Goal: Task Accomplishment & Management: Use online tool/utility

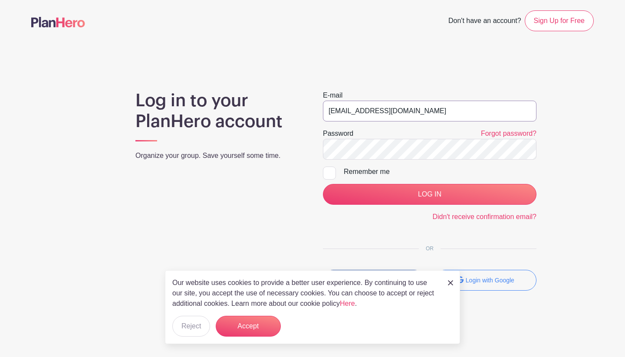
type input "[EMAIL_ADDRESS][DOMAIN_NAME]"
click at [430, 195] on input "LOG IN" at bounding box center [429, 194] width 213 height 21
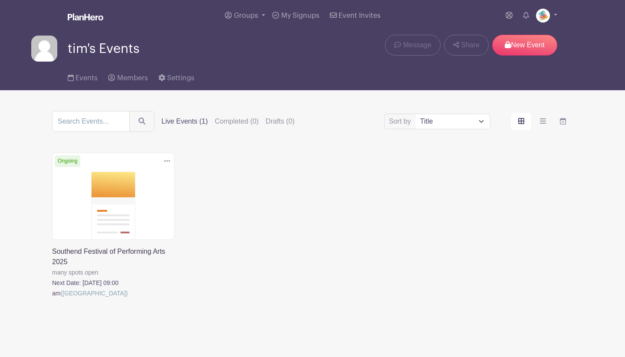
click at [52, 299] on link at bounding box center [52, 299] width 0 height 0
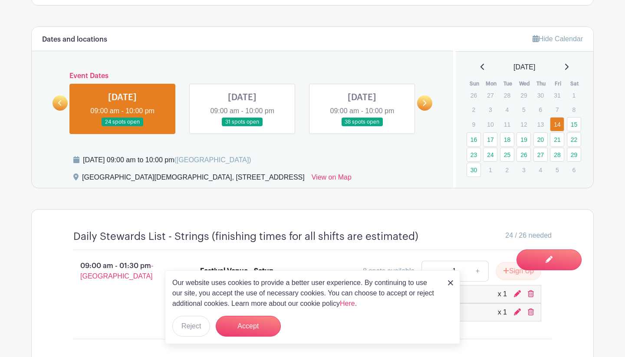
scroll to position [464, 0]
click at [426, 104] on link at bounding box center [424, 102] width 15 height 15
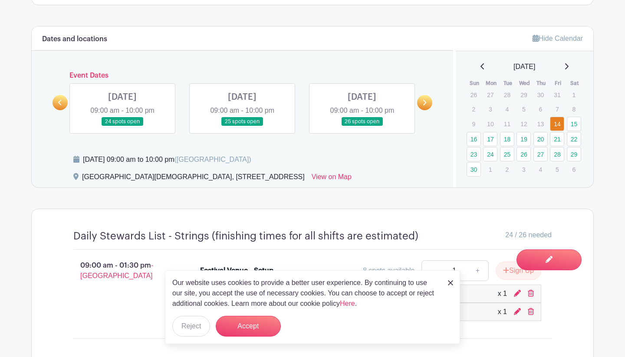
click at [122, 126] on link at bounding box center [122, 126] width 0 height 0
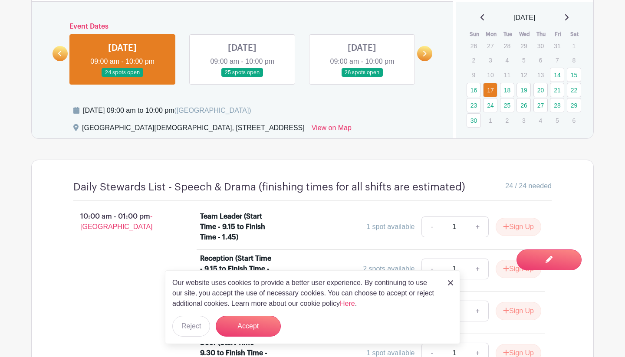
scroll to position [516, 0]
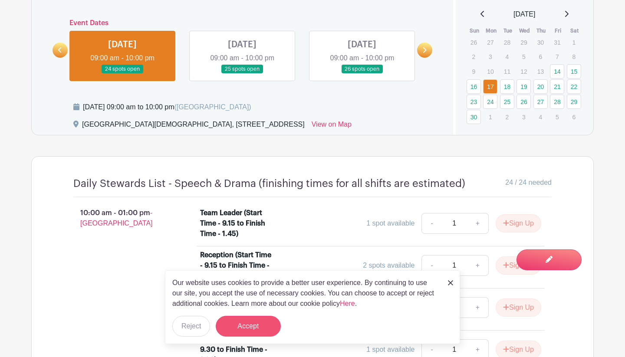
click at [235, 319] on button "Accept" at bounding box center [248, 326] width 65 height 21
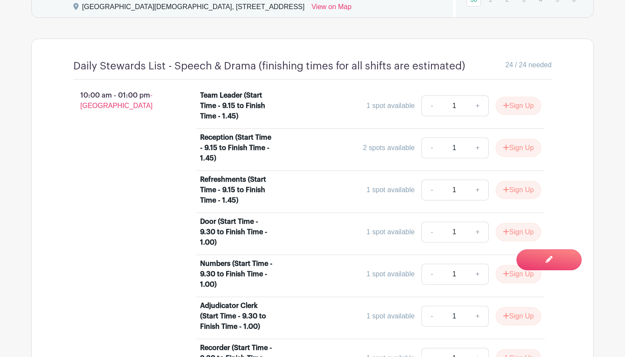
scroll to position [635, 0]
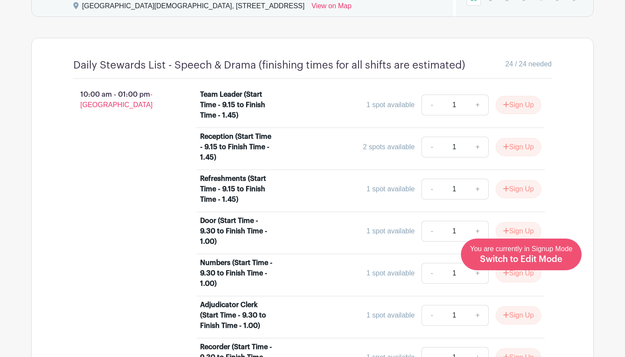
click at [538, 260] on span "Switch to Edit Mode" at bounding box center [521, 259] width 82 height 9
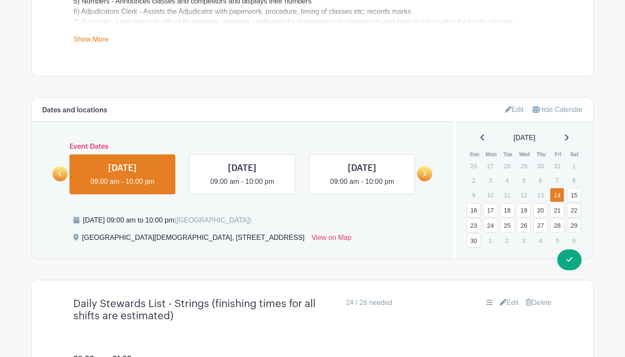
scroll to position [418, 0]
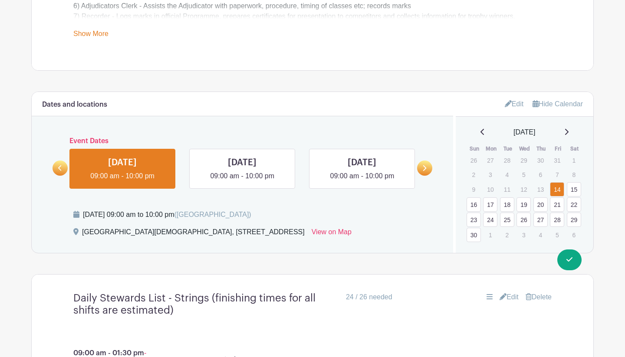
click at [426, 162] on link at bounding box center [424, 168] width 15 height 15
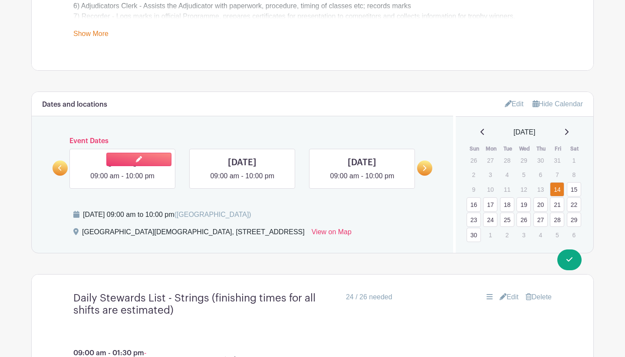
click at [160, 167] on div at bounding box center [162, 159] width 26 height 20
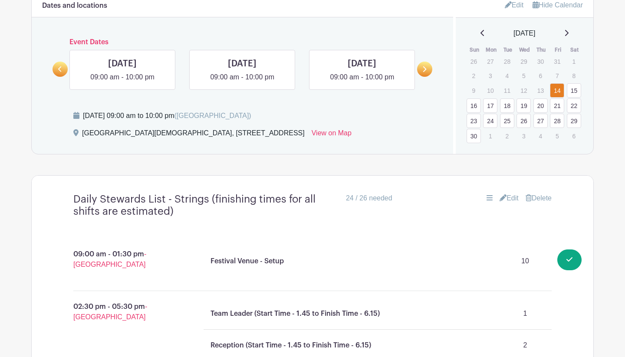
scroll to position [483, 0]
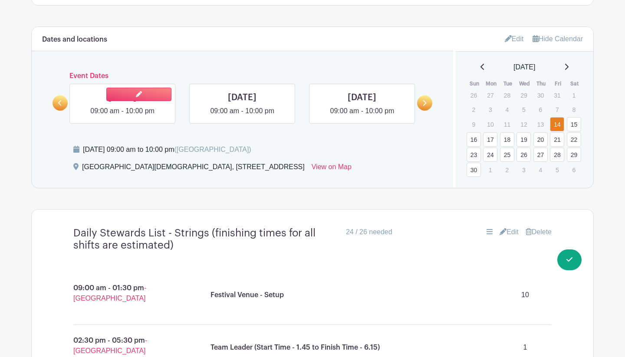
click at [122, 116] on link at bounding box center [122, 116] width 0 height 0
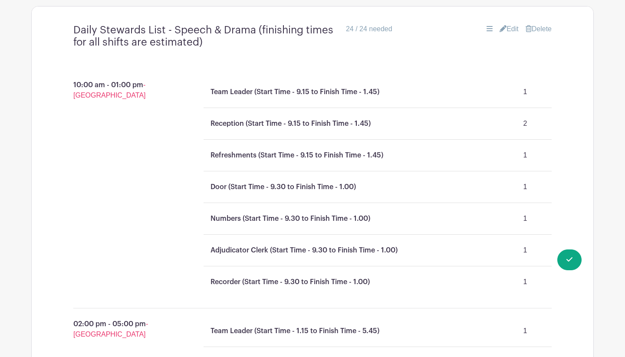
scroll to position [686, 0]
click at [510, 30] on link "Edit" at bounding box center [508, 30] width 19 height 10
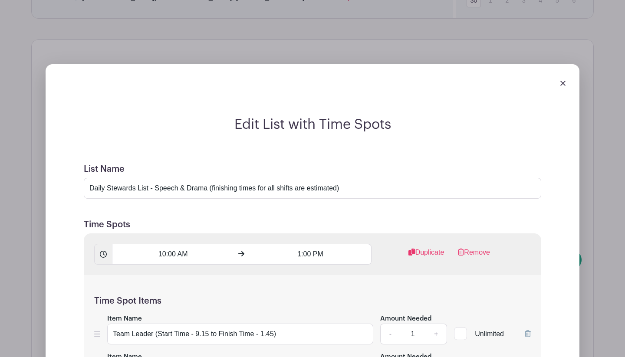
scroll to position [691, 0]
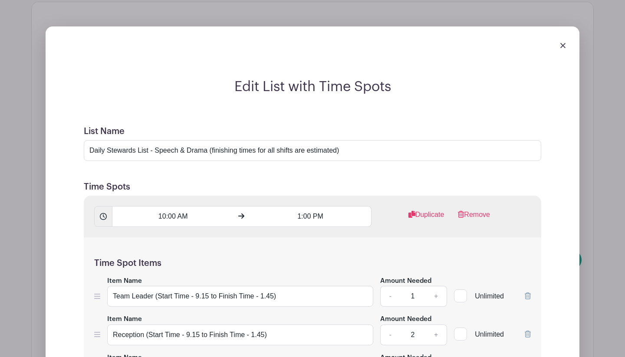
click at [561, 46] on img at bounding box center [562, 45] width 5 height 5
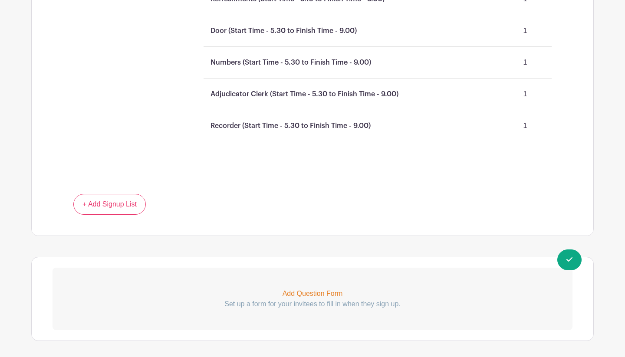
scroll to position [1340, 0]
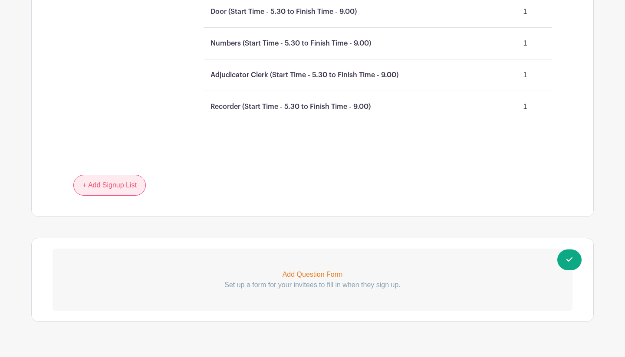
click at [132, 186] on link "+ Add Signup List" at bounding box center [109, 185] width 72 height 21
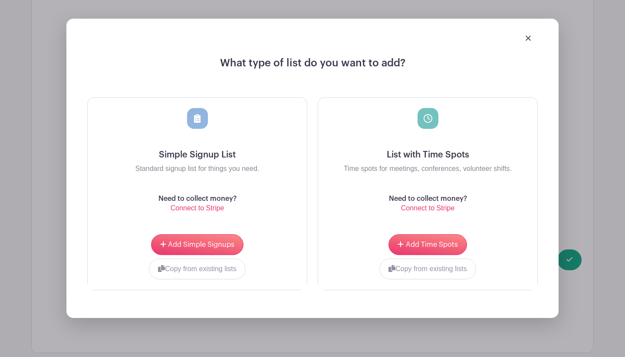
scroll to position [1531, 0]
click at [196, 244] on span "Add Simple Signups" at bounding box center [201, 244] width 66 height 7
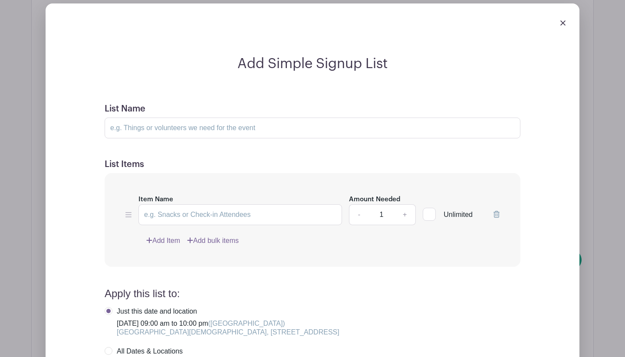
scroll to position [1594, 0]
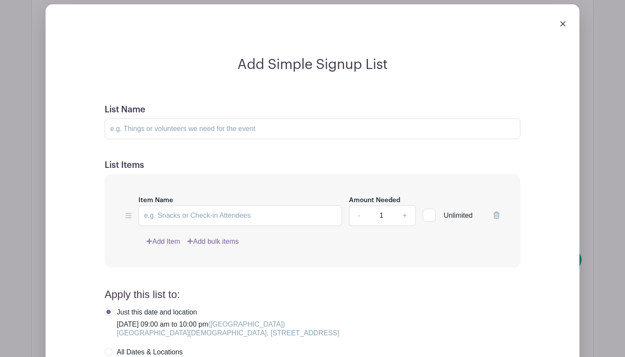
click at [564, 25] on img at bounding box center [562, 23] width 5 height 5
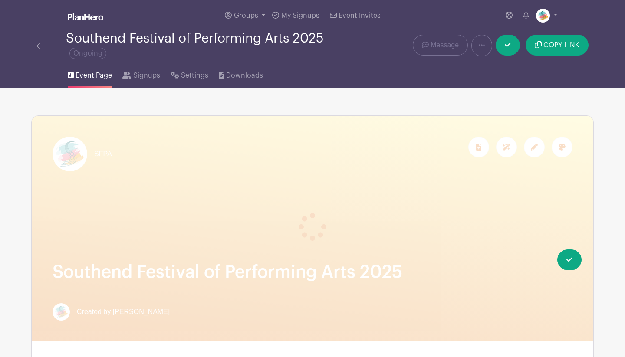
scroll to position [0, 0]
click at [556, 13] on link at bounding box center [546, 16] width 21 height 14
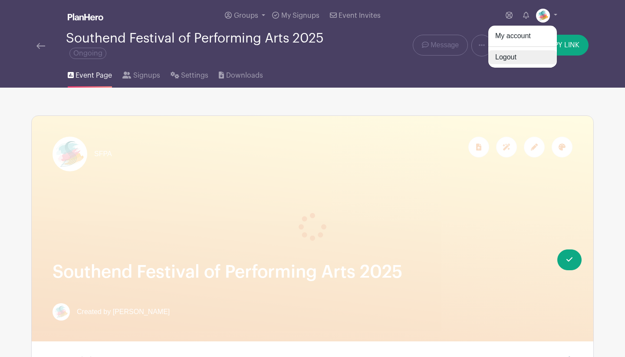
click at [517, 59] on link "Logout" at bounding box center [522, 57] width 69 height 14
